Goal: Information Seeking & Learning: Check status

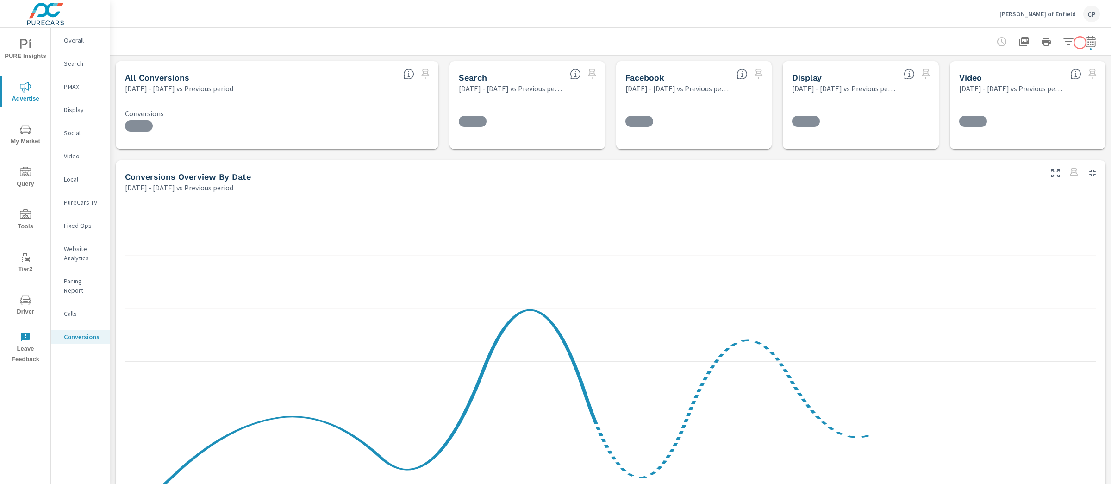
click at [1081, 43] on icon "button" at bounding box center [1091, 41] width 11 height 11
select select "Previous period"
click at [1013, 82] on select "Custom [DATE] Last week Last 7 days Last 14 days Last 30 days Last 45 days Last…" at bounding box center [1008, 80] width 100 height 19
click at [958, 71] on select "Custom [DATE] Last week Last 7 days Last 14 days Last 30 days Last 45 days Last…" at bounding box center [1008, 80] width 100 height 19
select select "Last month"
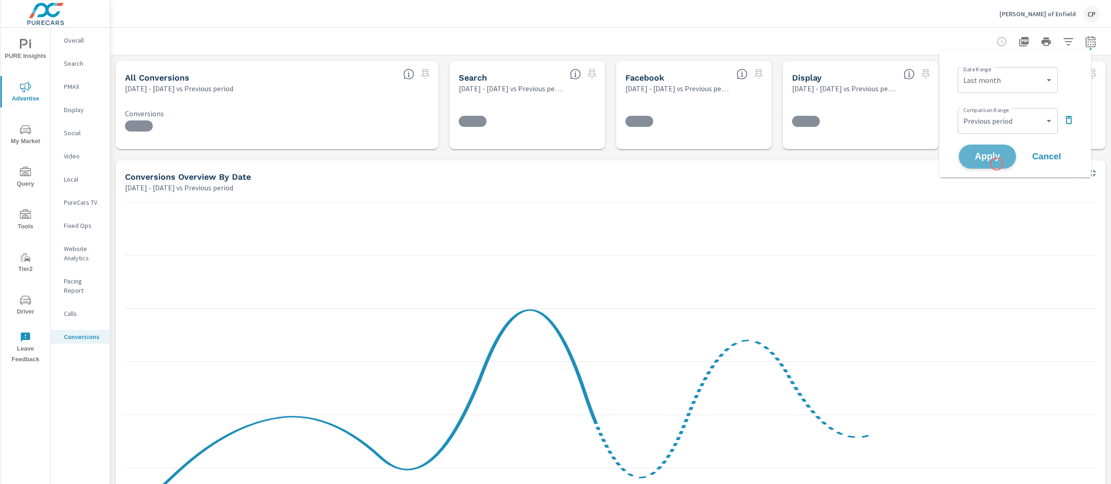
click at [997, 164] on button "Apply" at bounding box center [987, 156] width 57 height 24
click at [1081, 20] on div "[PERSON_NAME] of Enfield CP" at bounding box center [1050, 14] width 100 height 17
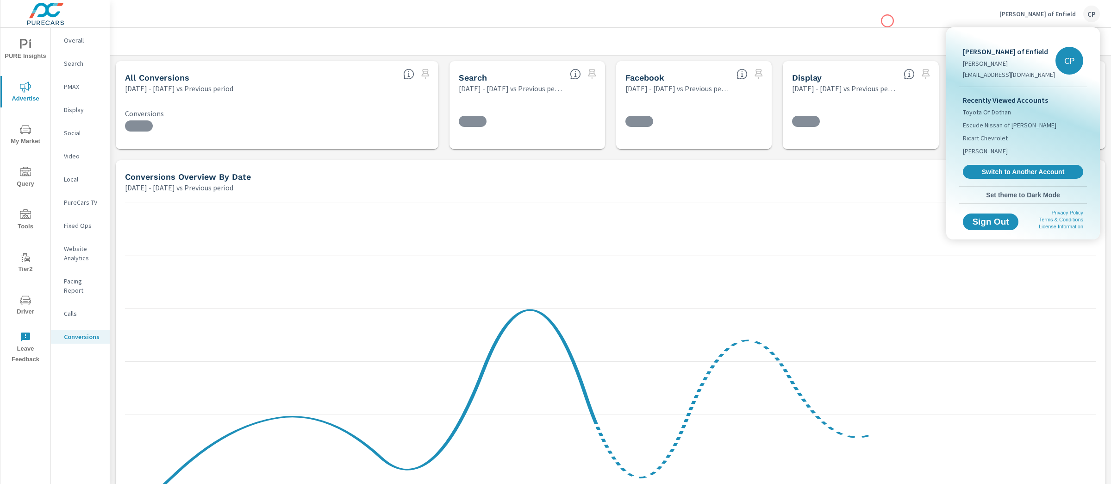
click at [888, 21] on div at bounding box center [555, 242] width 1111 height 484
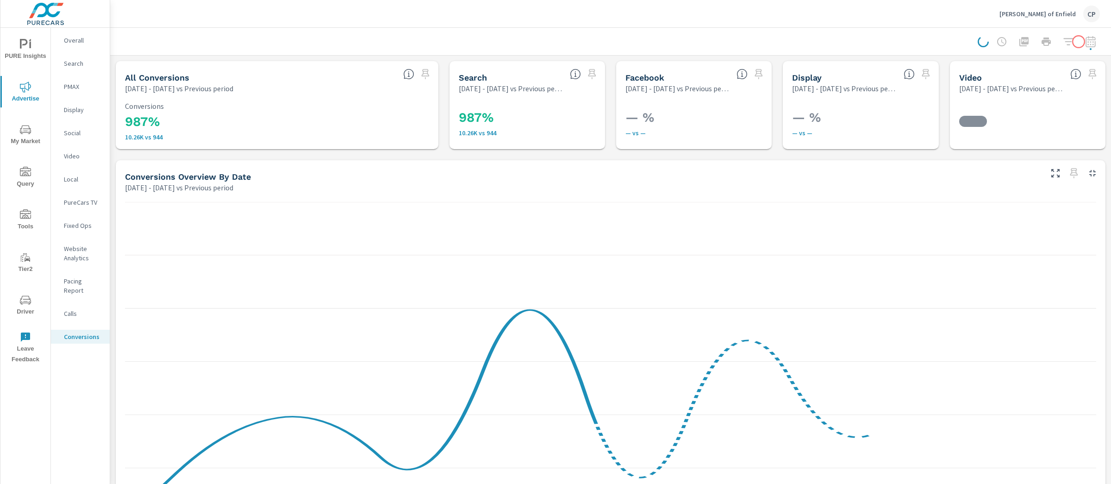
scroll to position [313, 0]
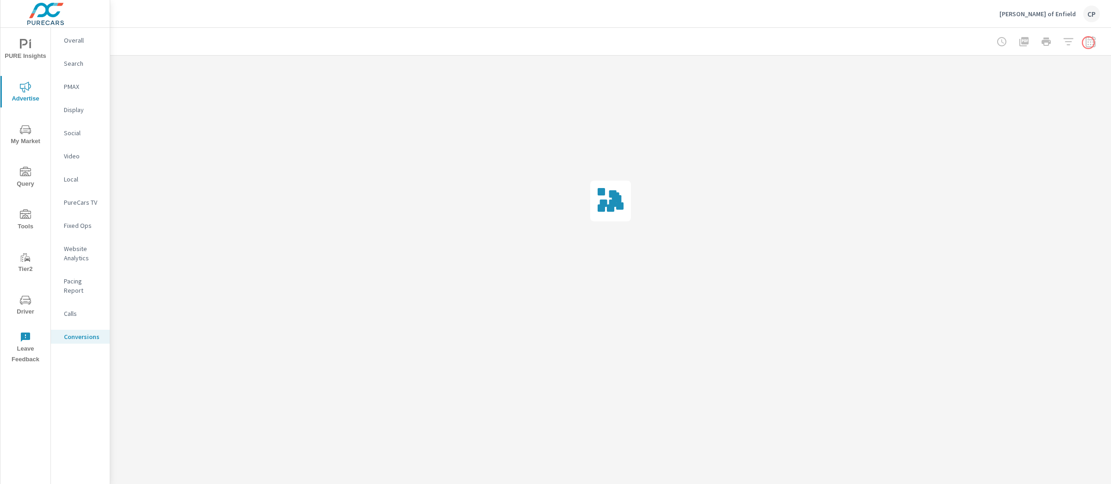
click at [1081, 42] on div at bounding box center [1046, 41] width 107 height 19
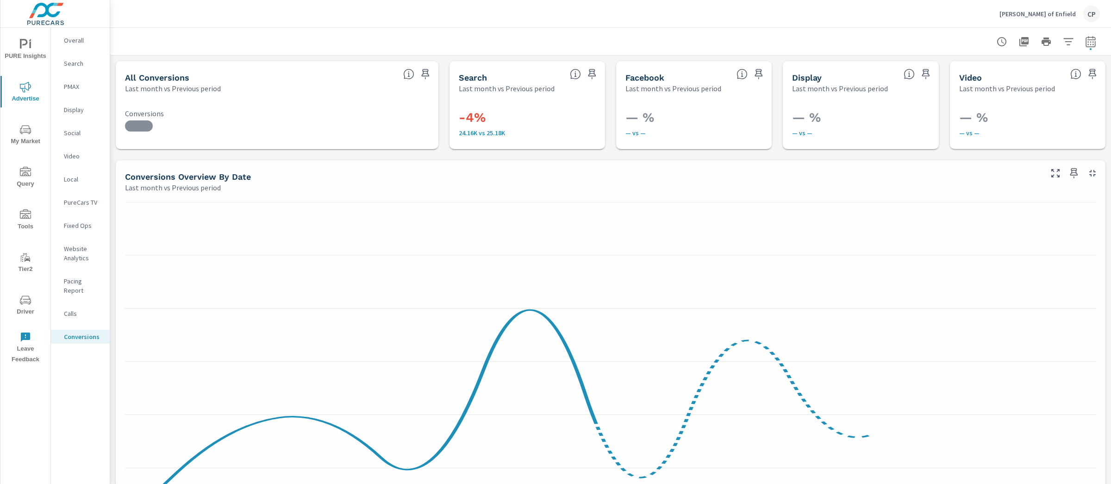
scroll to position [313, 0]
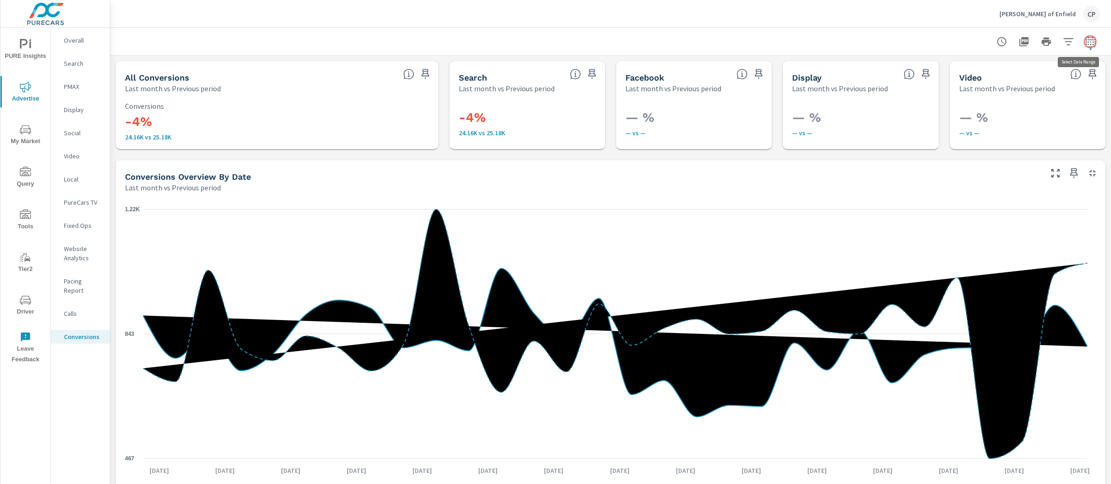
click at [1081, 42] on button "button" at bounding box center [1091, 41] width 19 height 19
select select "Last month"
select select "Previous period"
click at [1064, 114] on icon "button" at bounding box center [1069, 119] width 11 height 11
click at [985, 123] on button "Apply" at bounding box center [987, 131] width 57 height 24
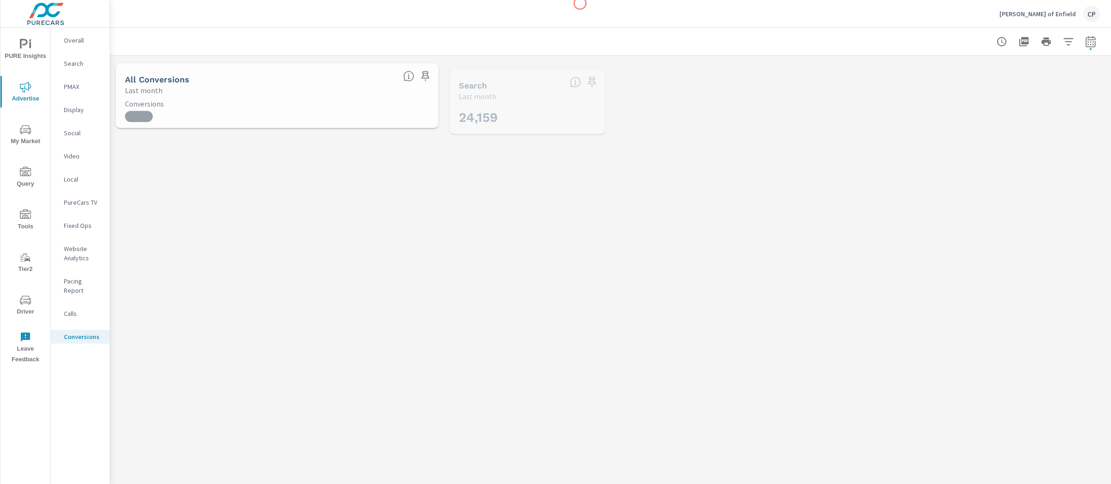
scroll to position [313, 0]
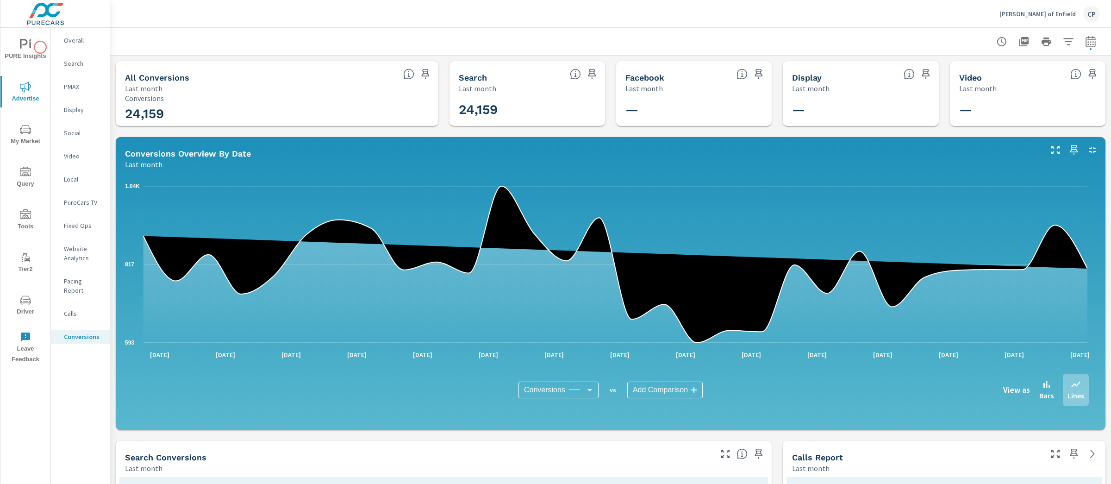
click at [40, 47] on span "PURE Insights" at bounding box center [25, 50] width 44 height 23
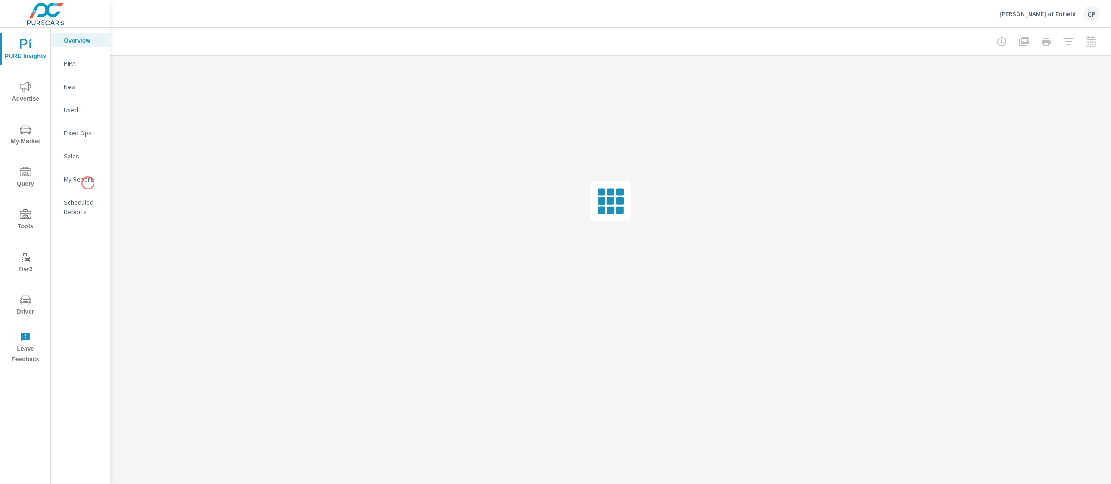
click at [88, 181] on p "My Report" at bounding box center [83, 179] width 38 height 9
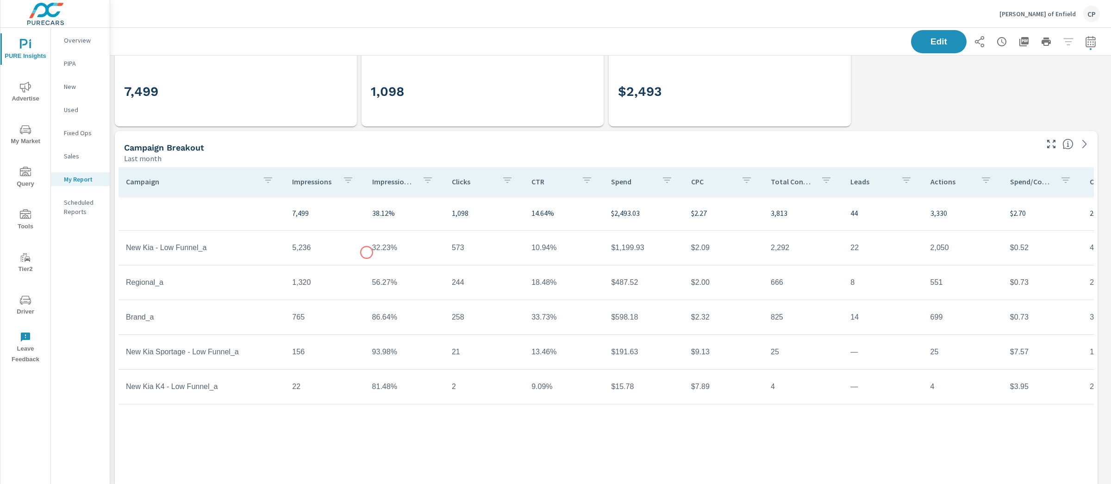
scroll to position [458, 0]
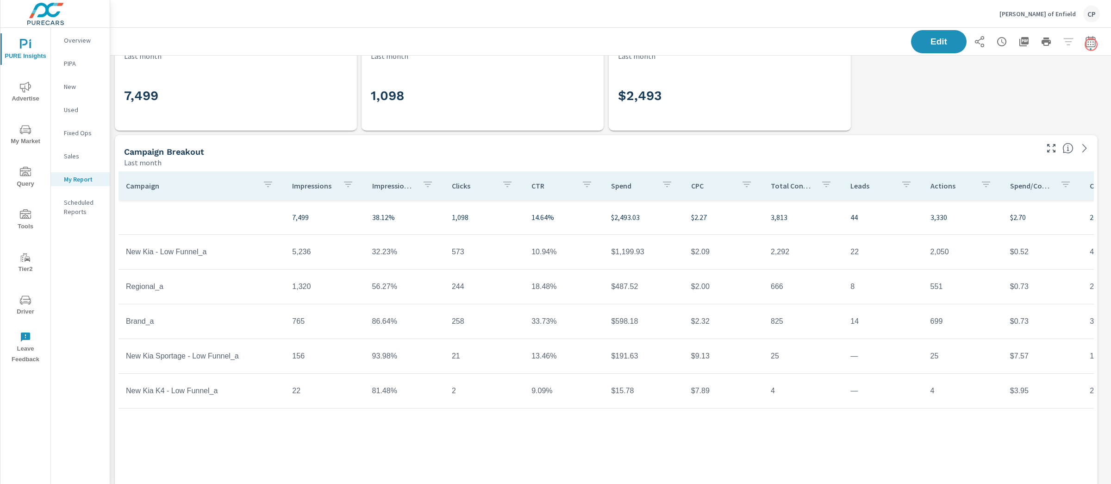
click at [1081, 44] on div "Edit" at bounding box center [610, 41] width 1001 height 27
click at [1081, 44] on button "button" at bounding box center [1091, 41] width 19 height 19
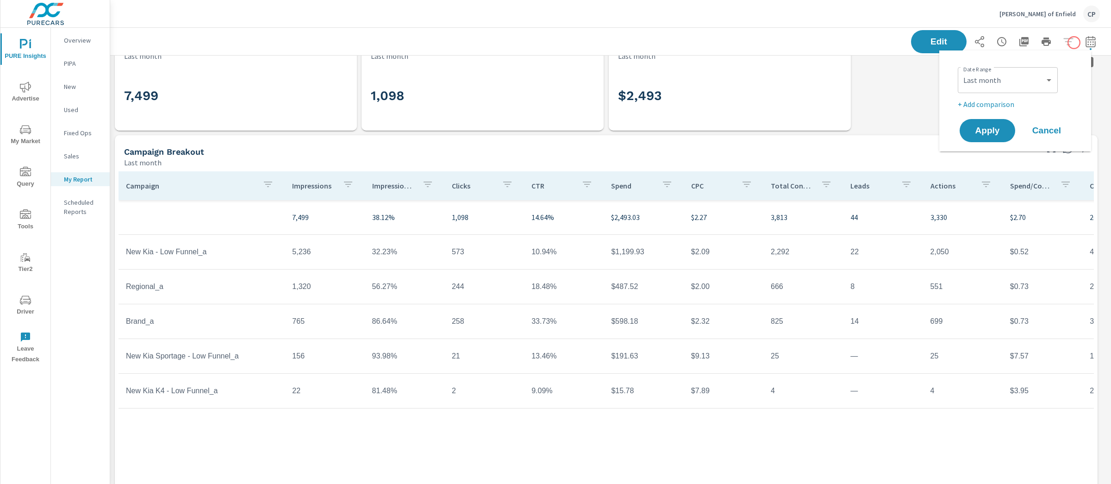
scroll to position [2259, 1011]
click at [1016, 74] on select "Custom [DATE] Last week Last 7 days Last 14 days Last 30 days Last 45 days Last…" at bounding box center [1008, 80] width 93 height 19
click at [962, 71] on select "Custom [DATE] Last week Last 7 days Last 14 days Last 30 days Last 45 days Last…" at bounding box center [1008, 80] width 93 height 19
select select "Month to date"
click at [980, 129] on span "Apply" at bounding box center [988, 130] width 38 height 9
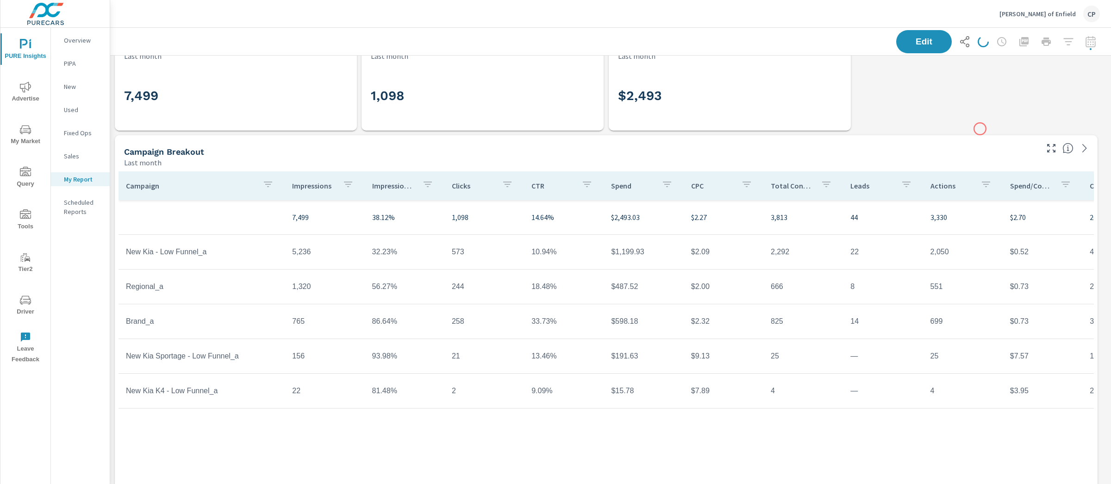
scroll to position [2259, 1011]
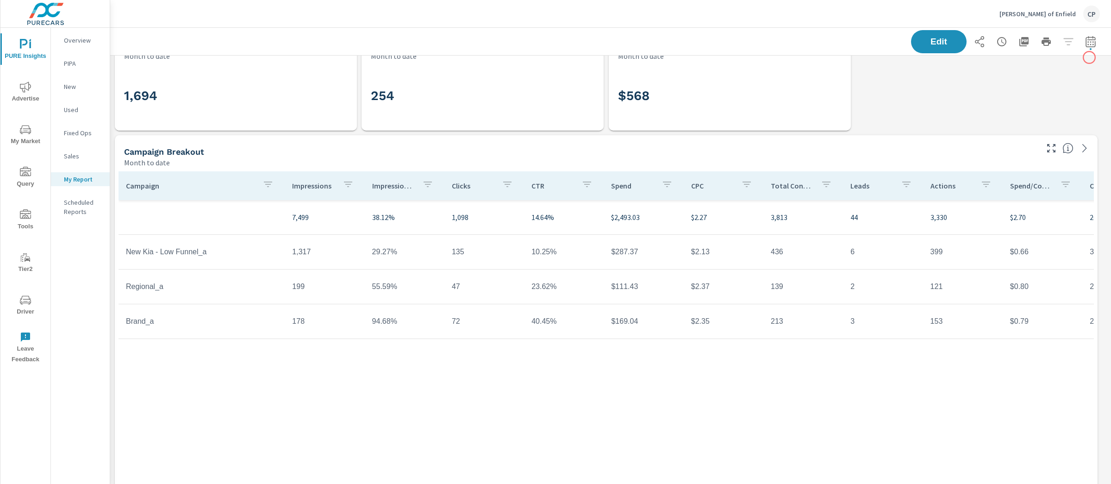
click at [1081, 44] on icon "button" at bounding box center [1091, 41] width 11 height 11
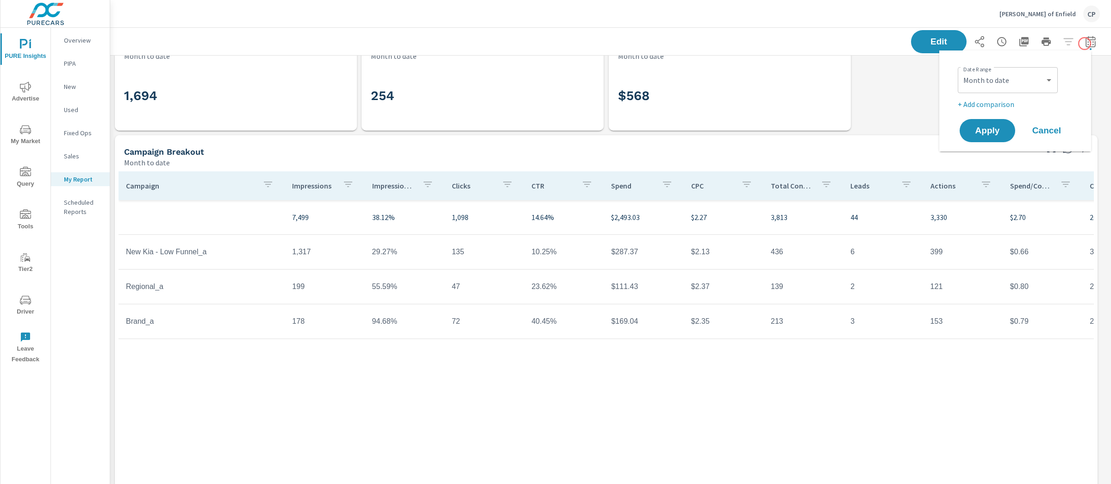
scroll to position [2259, 1011]
click at [991, 75] on select "Custom [DATE] Last week Last 7 days Last 14 days Last 30 days Last 45 days Last…" at bounding box center [1008, 80] width 93 height 19
click at [962, 71] on select "Custom [DATE] Last week Last 7 days Last 14 days Last 30 days Last 45 days Last…" at bounding box center [1008, 80] width 93 height 19
select select "Last month"
click at [995, 126] on span "Apply" at bounding box center [988, 130] width 38 height 9
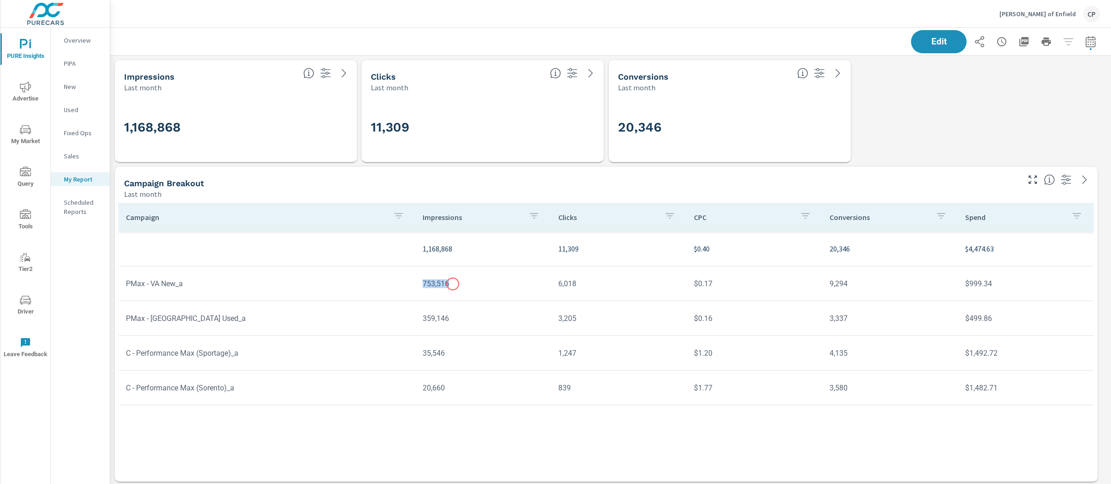
drag, startPoint x: 414, startPoint y: 286, endPoint x: 452, endPoint y: 285, distance: 38.0
click at [452, 285] on tr "PMax - VA New_a 753,516 6,018 $0.17 9,294 $999.34" at bounding box center [606, 283] width 975 height 35
click at [549, 276] on td "753,516" at bounding box center [483, 284] width 136 height 24
click at [560, 279] on td "6,018" at bounding box center [619, 284] width 136 height 24
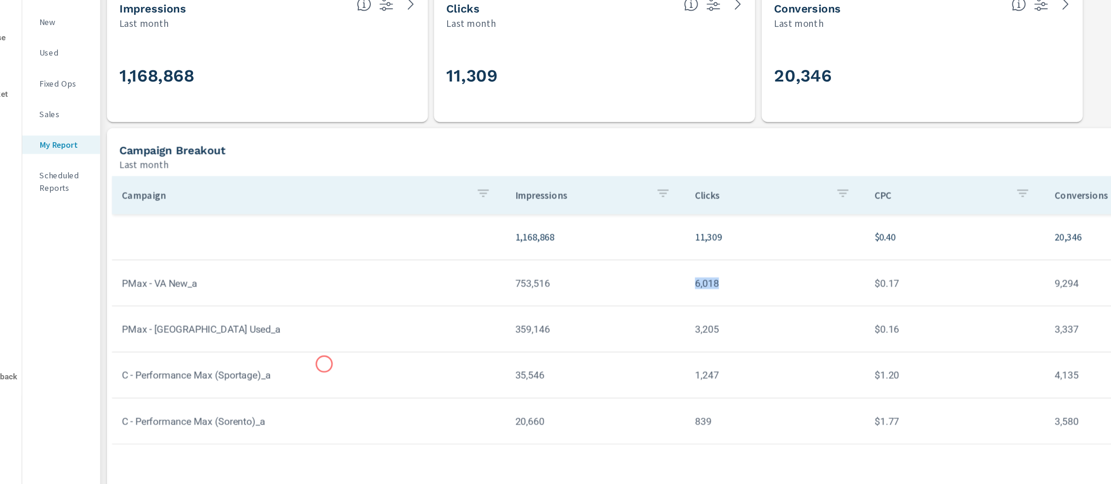
scroll to position [21, 0]
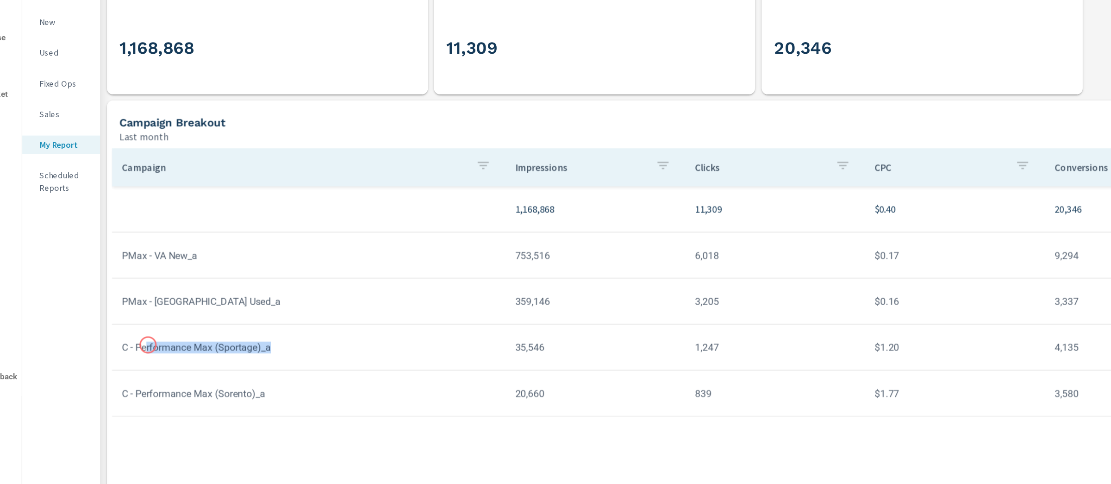
drag, startPoint x: 249, startPoint y: 331, endPoint x: 147, endPoint y: 330, distance: 102.4
click at [146, 330] on td "C - Performance Max (Sportage)_a" at bounding box center [267, 332] width 297 height 24
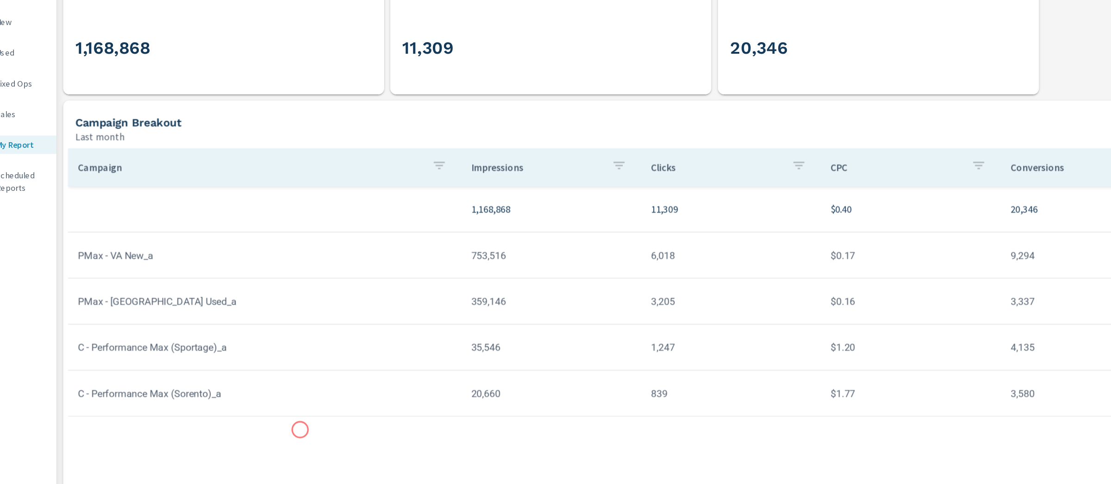
click at [294, 394] on div "Campaign Impressions Clicks CPC Conversions Spend 1,168,868 11,309 $0.40 20,346…" at bounding box center [607, 312] width 976 height 261
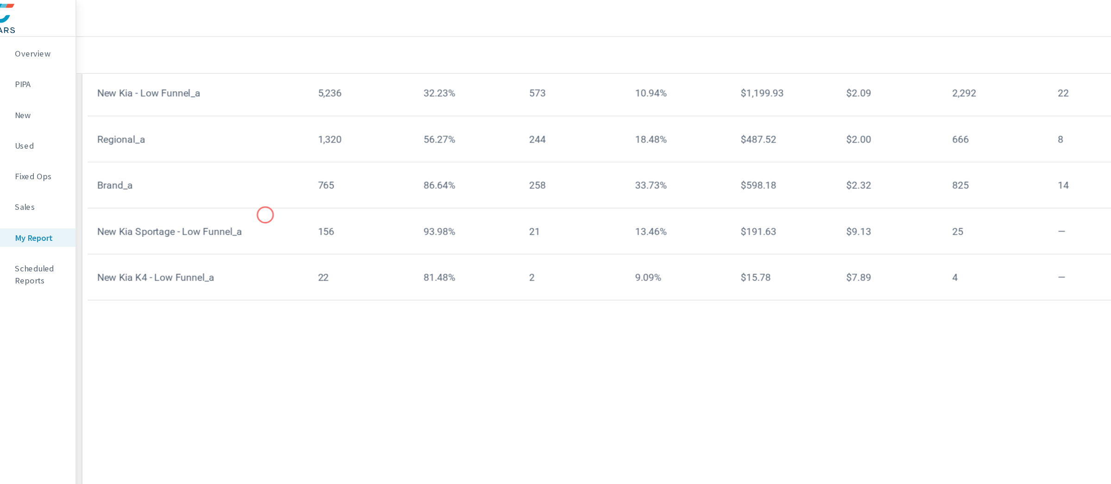
scroll to position [634, 0]
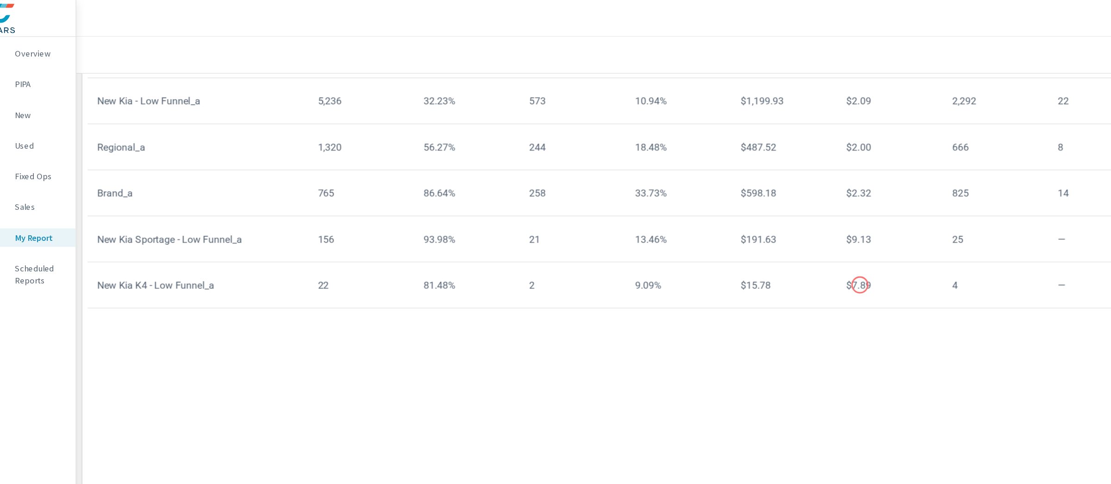
click at [702, 215] on td "$7.89" at bounding box center [724, 215] width 80 height 24
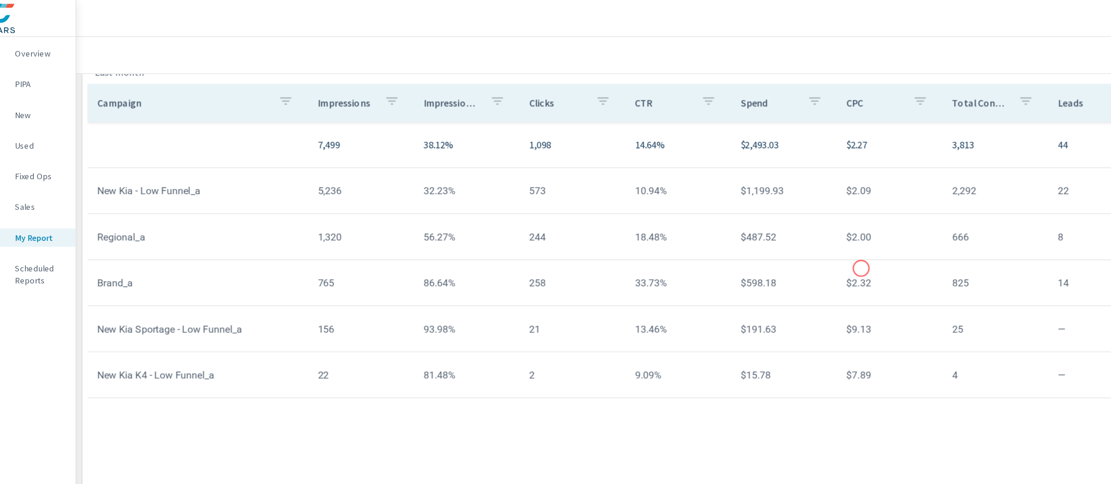
scroll to position [556, 0]
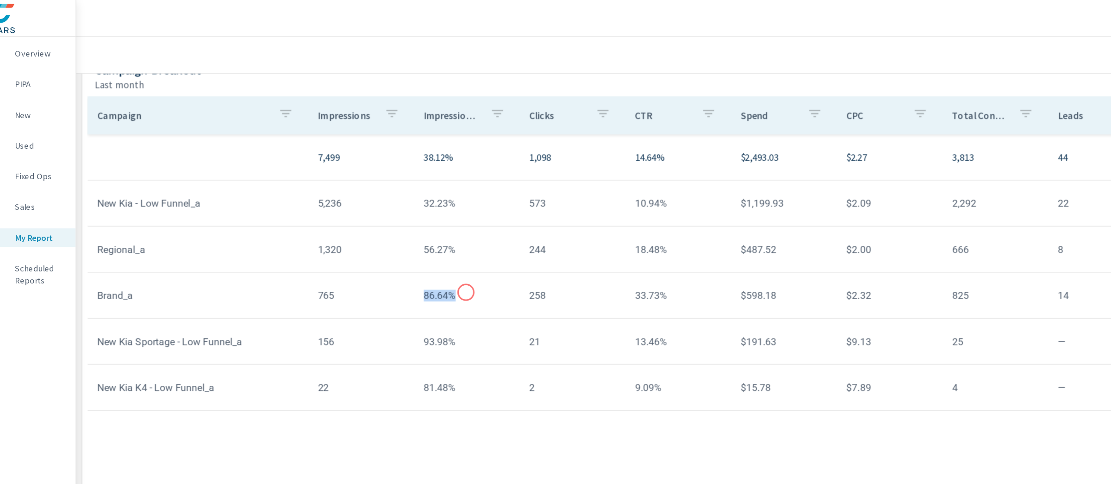
drag, startPoint x: 368, startPoint y: 220, endPoint x: 404, endPoint y: 220, distance: 36.1
click at [404, 220] on td "86.64%" at bounding box center [405, 223] width 80 height 24
click at [395, 223] on td "86.64%" at bounding box center [405, 223] width 80 height 24
drag, startPoint x: 395, startPoint y: 223, endPoint x: 367, endPoint y: 220, distance: 28.0
click at [367, 220] on td "86.64%" at bounding box center [405, 223] width 80 height 24
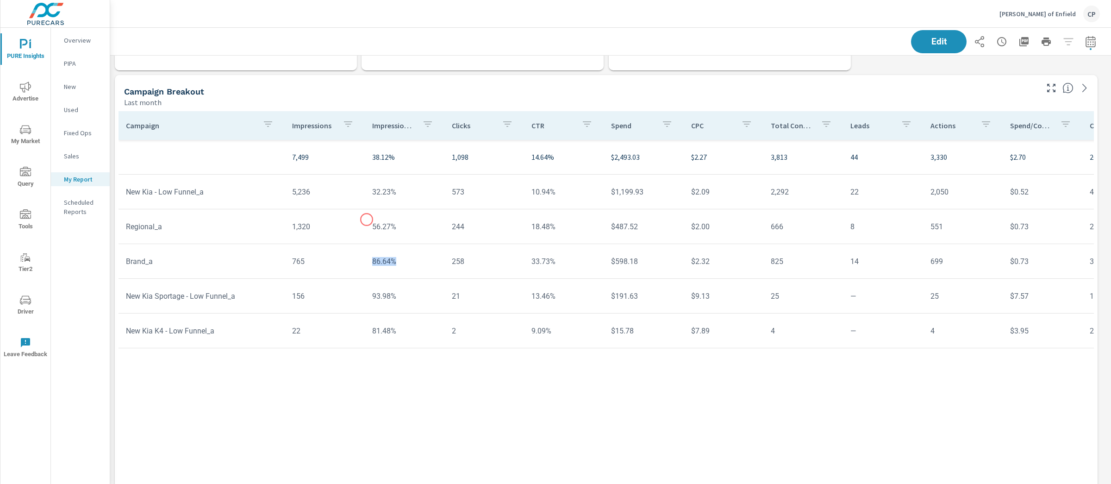
scroll to position [508, 0]
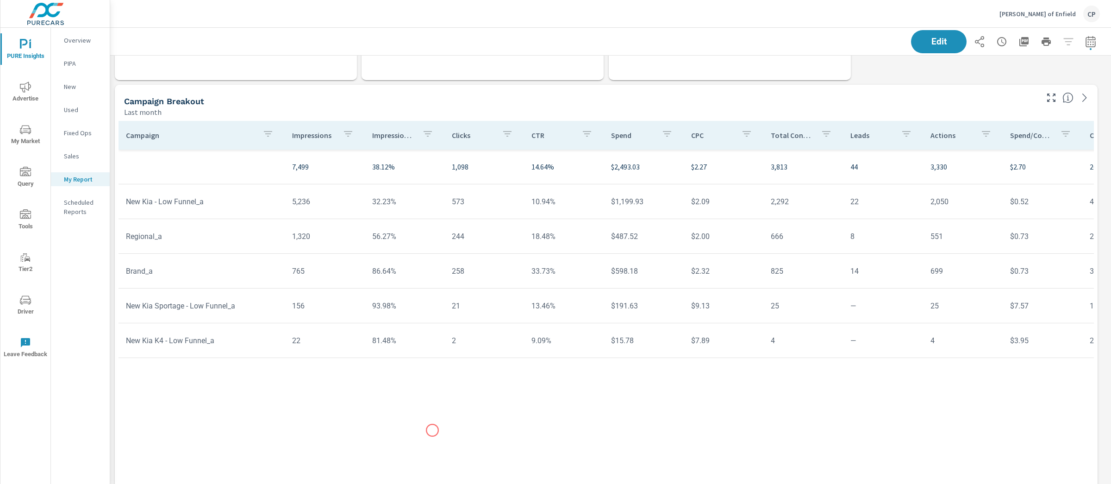
click at [433, 430] on div "Campaign Impressions Impression Share Clicks CTR Spend CPC Total Conversions Le…" at bounding box center [607, 305] width 976 height 368
click at [193, 201] on td "New Kia - Low Funnel_a" at bounding box center [202, 202] width 166 height 24
click at [139, 267] on td "Brand_a" at bounding box center [202, 271] width 166 height 24
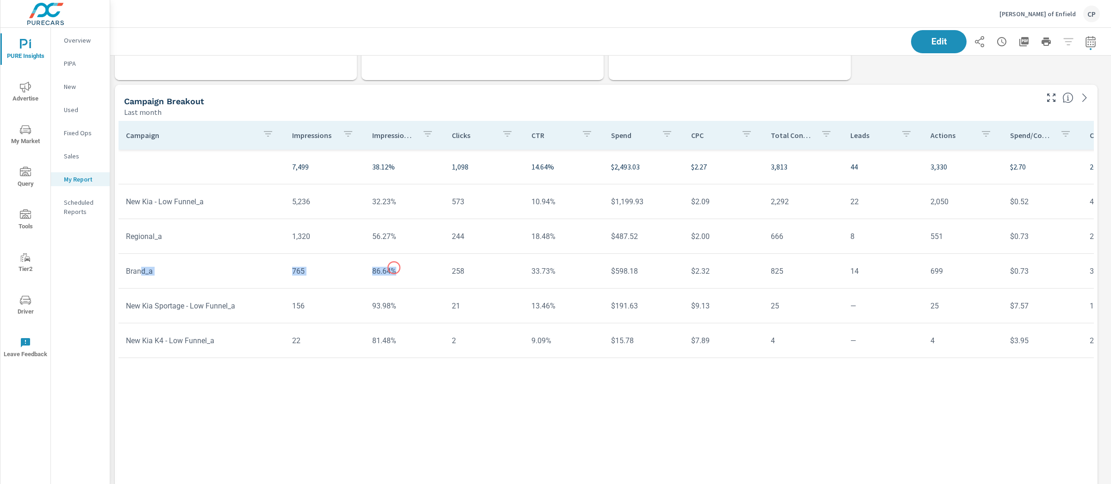
drag, startPoint x: 140, startPoint y: 271, endPoint x: 393, endPoint y: 269, distance: 253.3
click at [394, 268] on tr "Brand_a 765 86.64% 258 33.73% $598.18 $2.32 825 14 699 $0.73 320% 3.17% 5.55%" at bounding box center [721, 271] width 1204 height 35
click at [318, 271] on td "765" at bounding box center [325, 271] width 80 height 24
drag, startPoint x: 311, startPoint y: 272, endPoint x: 265, endPoint y: 271, distance: 45.4
click at [265, 271] on tr "Brand_a 765 86.64% 258 33.73% $598.18 $2.32 825 14 699 $0.73 320% 3.17% 5.55%" at bounding box center [721, 271] width 1204 height 35
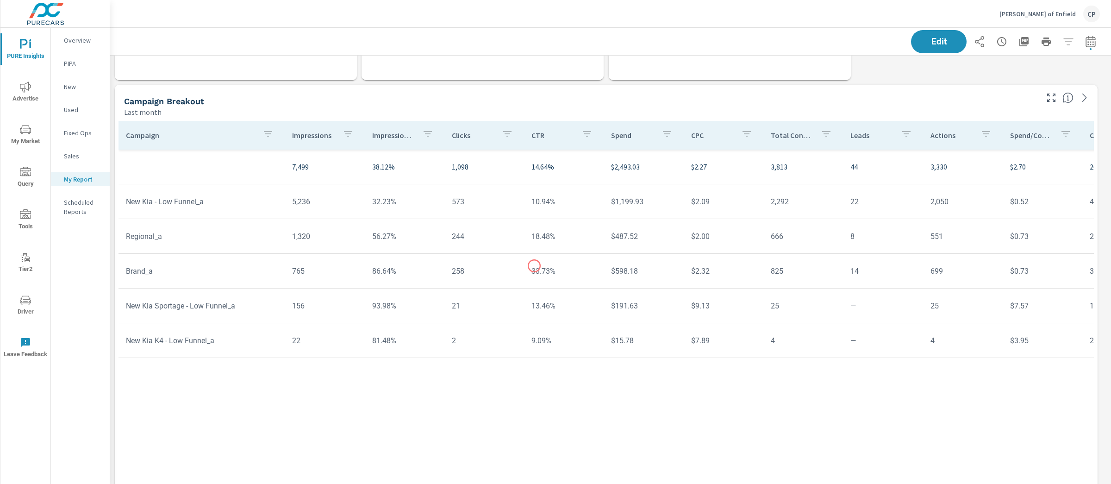
click at [534, 264] on td "33.73%" at bounding box center [564, 271] width 80 height 24
click at [536, 270] on td "33.73%" at bounding box center [564, 271] width 80 height 24
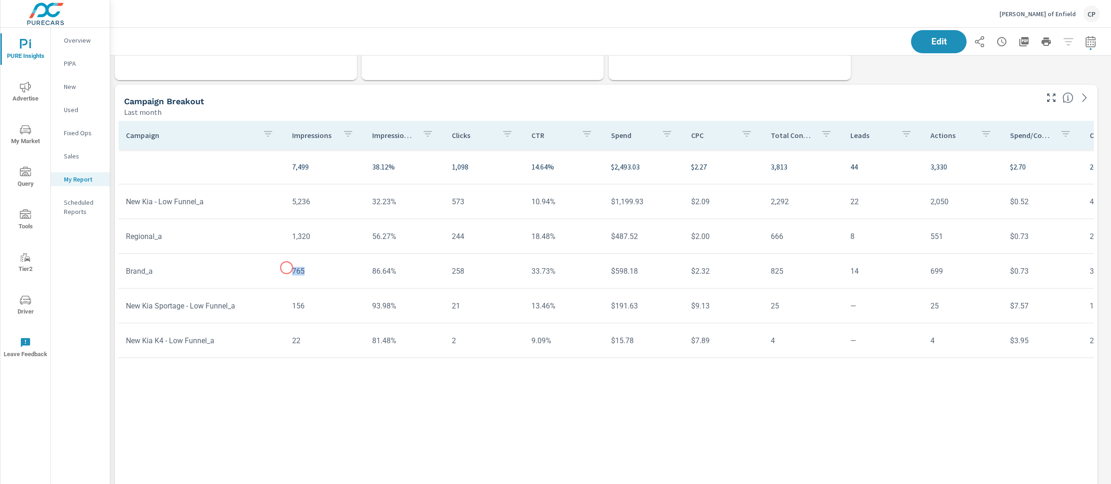
drag, startPoint x: 305, startPoint y: 270, endPoint x: 287, endPoint y: 268, distance: 18.6
click at [287, 268] on td "765" at bounding box center [325, 271] width 80 height 24
drag, startPoint x: 369, startPoint y: 271, endPoint x: 392, endPoint y: 272, distance: 23.2
click at [392, 272] on td "86.64%" at bounding box center [405, 271] width 80 height 24
drag, startPoint x: 449, startPoint y: 274, endPoint x: 468, endPoint y: 274, distance: 19.5
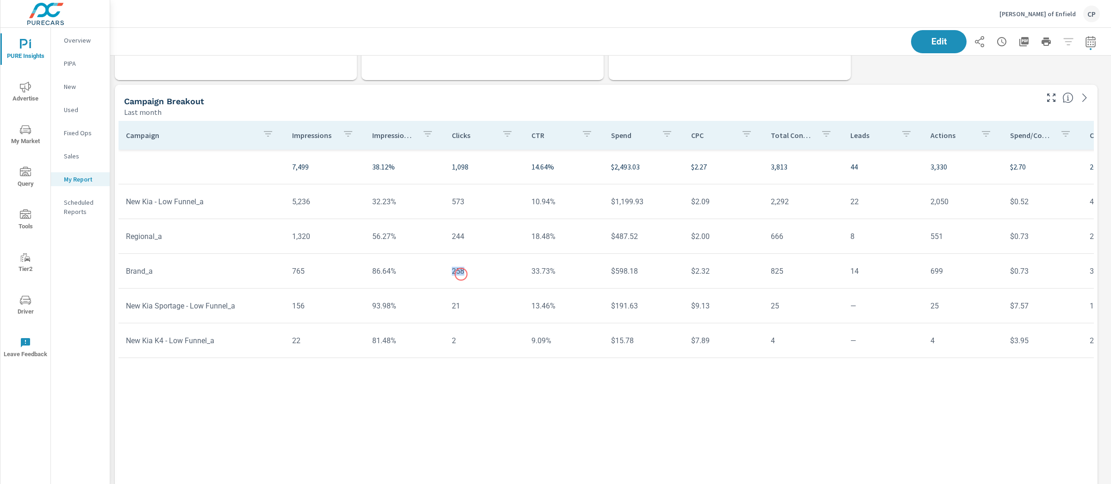
click at [468, 274] on td "258" at bounding box center [485, 271] width 80 height 24
click at [848, 263] on td "14" at bounding box center [883, 271] width 80 height 24
drag, startPoint x: 842, startPoint y: 268, endPoint x: 849, endPoint y: 270, distance: 6.9
click at [849, 270] on td "14" at bounding box center [883, 271] width 80 height 24
click at [845, 412] on div "Campaign Impressions Impression Share Clicks CTR Spend CPC Total Conversions Le…" at bounding box center [607, 305] width 976 height 368
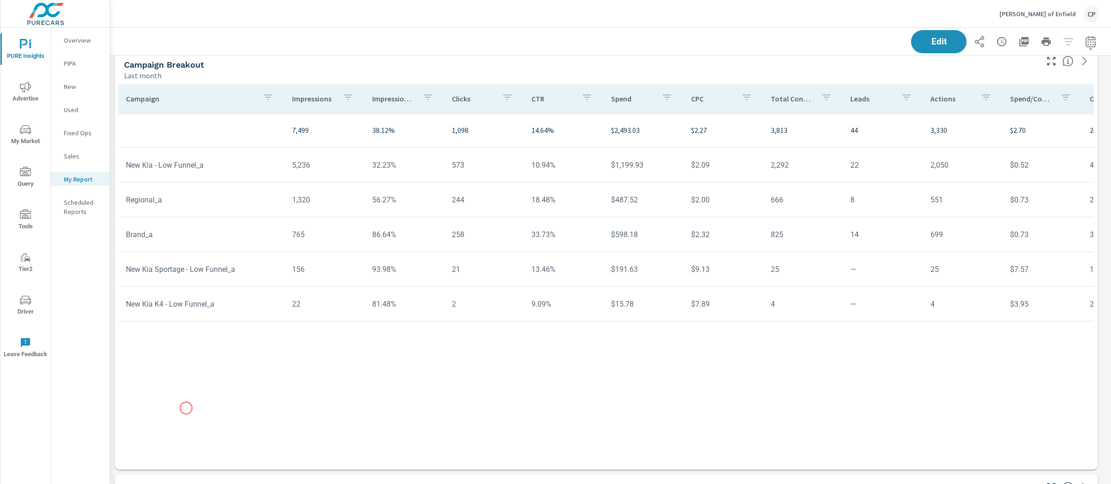
scroll to position [549, 0]
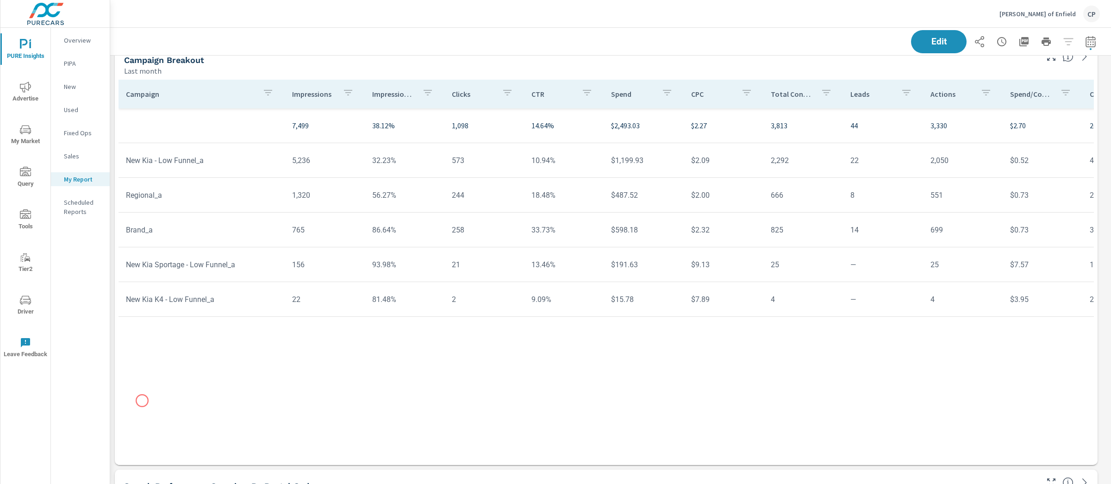
drag, startPoint x: 142, startPoint y: 401, endPoint x: 126, endPoint y: 400, distance: 16.2
click at [145, 401] on div "Campaign Impressions Impression Share Clicks CTR Spend CPC Total Conversions Le…" at bounding box center [607, 264] width 976 height 368
click at [262, 438] on div "Campaign Impressions Impression Share Clicks CTR Spend CPC Total Conversions Le…" at bounding box center [607, 264] width 976 height 368
drag, startPoint x: 249, startPoint y: 437, endPoint x: 276, endPoint y: 440, distance: 27.0
click at [266, 439] on div "Campaign Impressions Impression Share Clicks CTR Spend CPC Total Conversions Le…" at bounding box center [607, 264] width 976 height 368
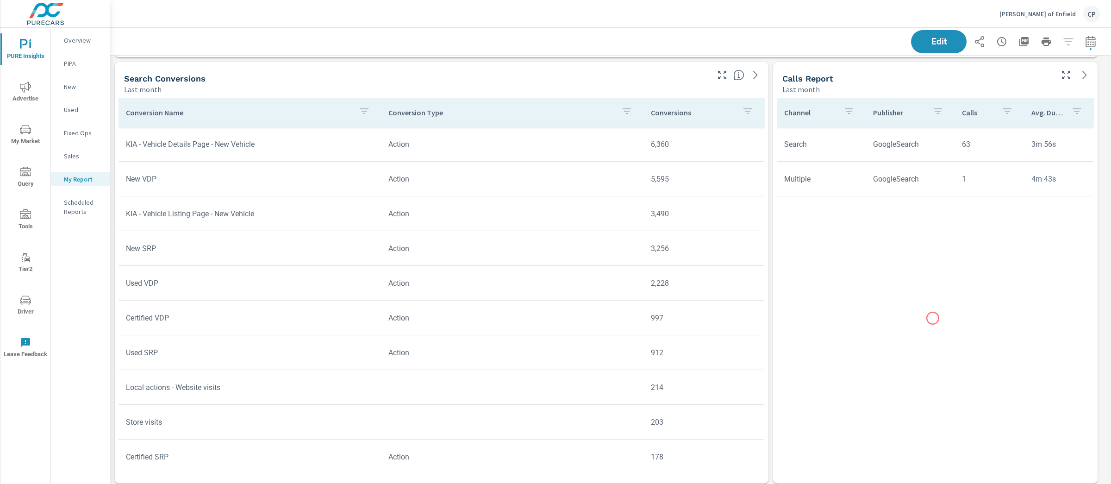
scroll to position [1475, 0]
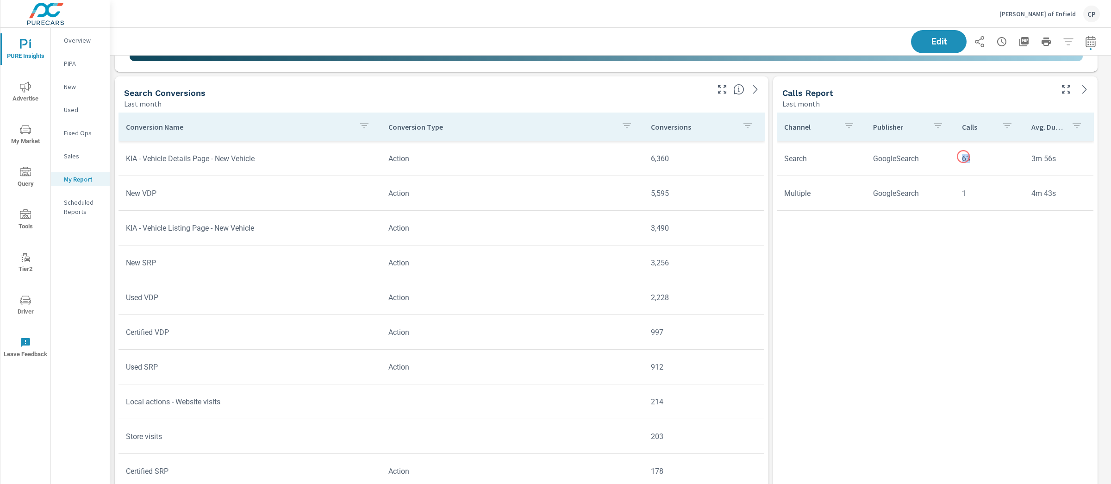
drag, startPoint x: 976, startPoint y: 158, endPoint x: 963, endPoint y: 157, distance: 12.6
click at [963, 157] on td "63" at bounding box center [989, 159] width 69 height 24
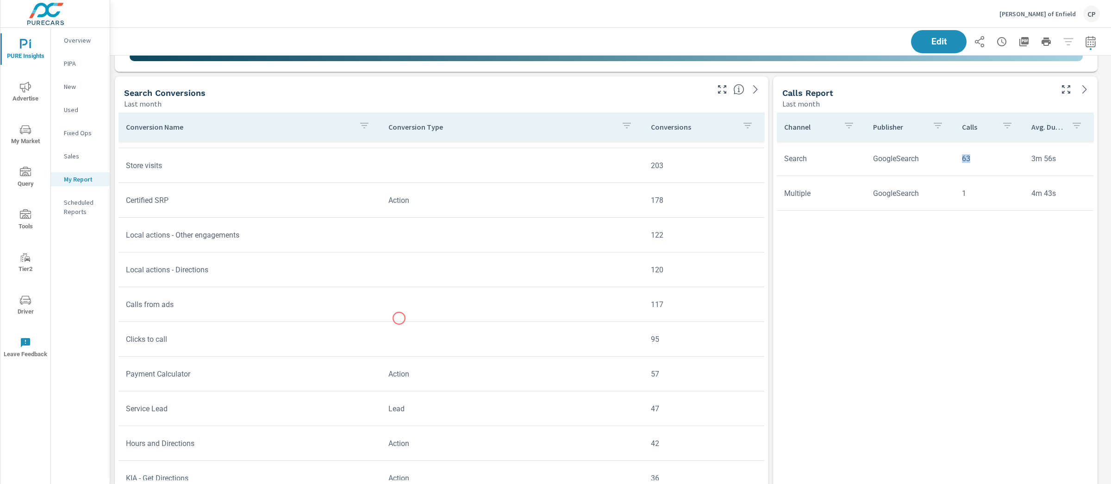
scroll to position [290, 0]
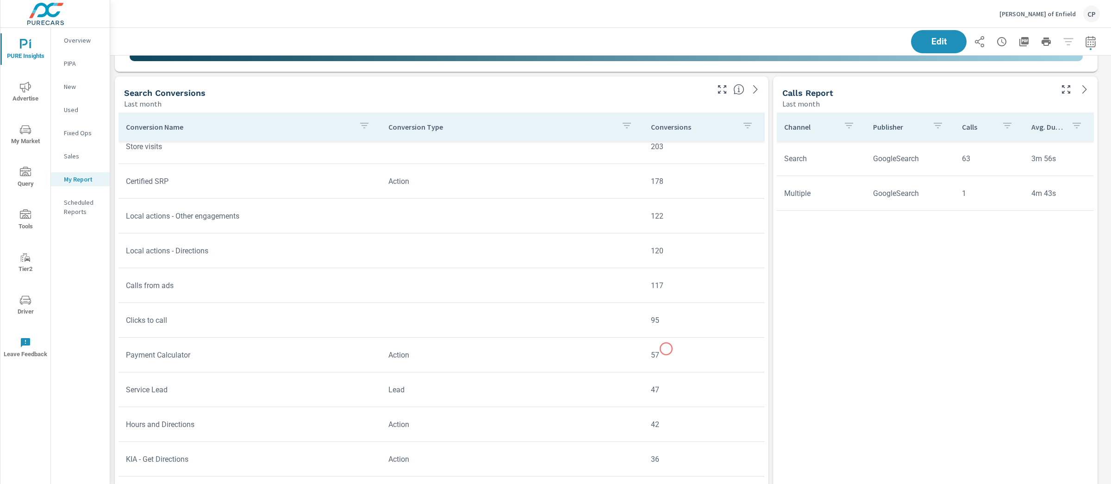
drag, startPoint x: 639, startPoint y: 358, endPoint x: 666, endPoint y: 349, distance: 28.7
click at [666, 349] on td "57" at bounding box center [704, 355] width 121 height 24
drag, startPoint x: 656, startPoint y: 353, endPoint x: 639, endPoint y: 357, distance: 17.5
click at [644, 357] on td "57" at bounding box center [704, 355] width 121 height 24
drag, startPoint x: 641, startPoint y: 254, endPoint x: 670, endPoint y: 246, distance: 30.3
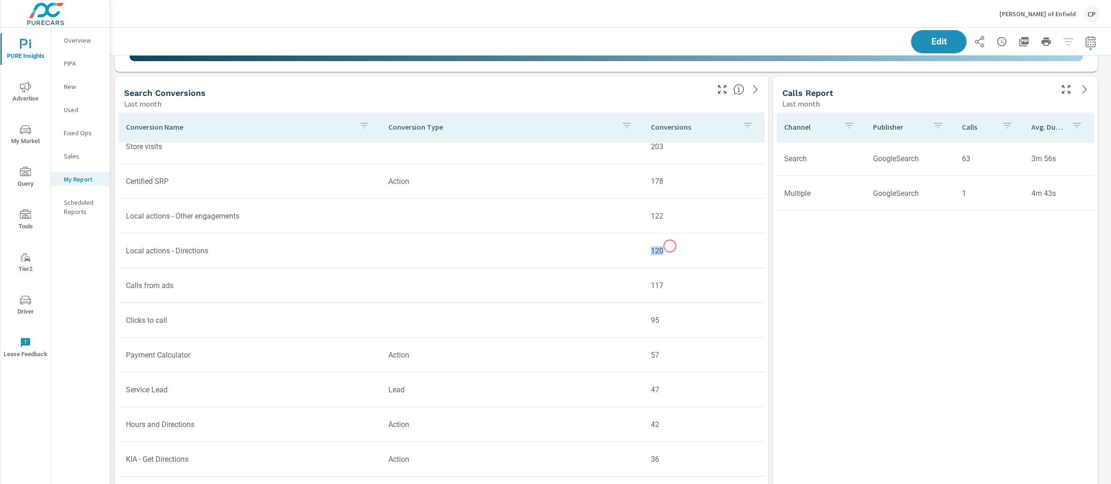
click at [670, 246] on td "120" at bounding box center [704, 251] width 121 height 24
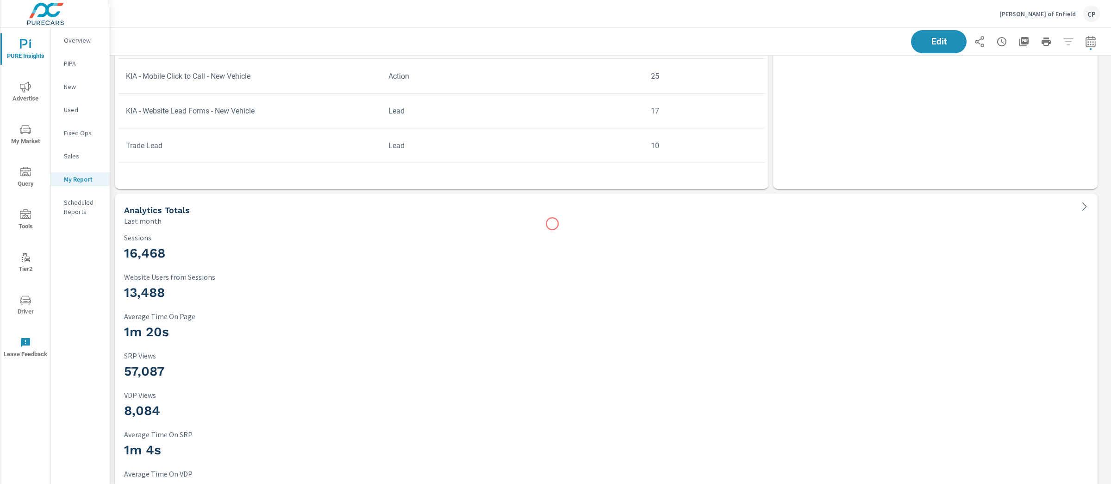
scroll to position [1813, 0]
